Goal: Find contact information: Find contact information

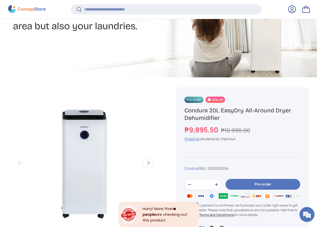
click at [197, 203] on icon "Close" at bounding box center [197, 203] width 3 height 3
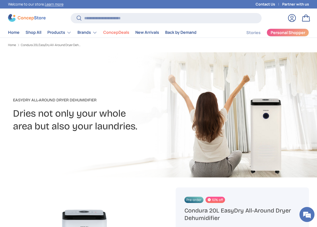
click at [256, 6] on link "Contact Us" at bounding box center [269, 5] width 27 height 6
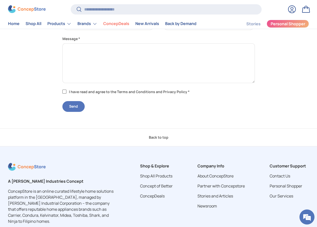
scroll to position [154, 0]
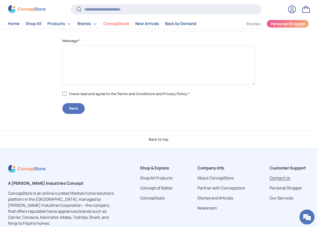
click at [271, 178] on link "Contact Us" at bounding box center [280, 179] width 21 height 6
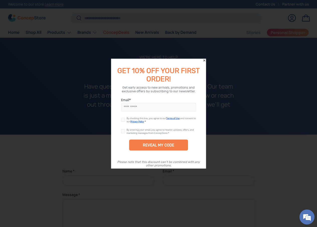
click at [203, 61] on icon "Close" at bounding box center [205, 61] width 4 height 4
